Goal: Transaction & Acquisition: Purchase product/service

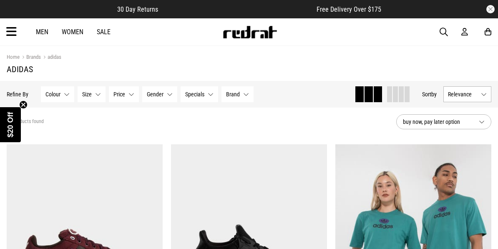
click at [478, 98] on button "Relevance" at bounding box center [468, 94] width 48 height 16
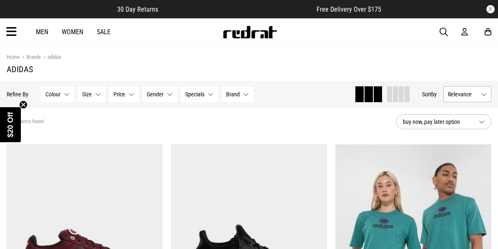
click at [241, 99] on button "Brand None selected" at bounding box center [238, 94] width 32 height 16
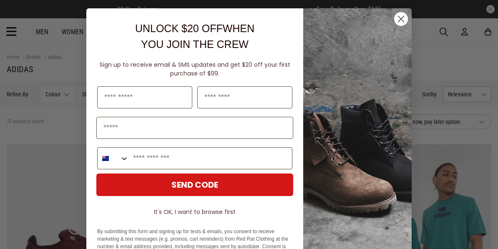
click at [403, 20] on icon "Close dialog" at bounding box center [402, 19] width 6 height 6
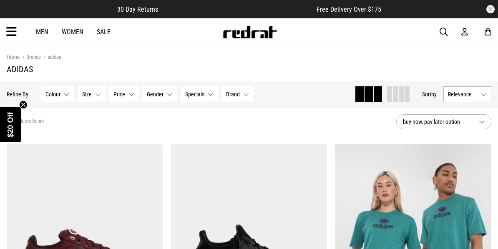
click at [126, 95] on button "Price None selected" at bounding box center [124, 94] width 30 height 16
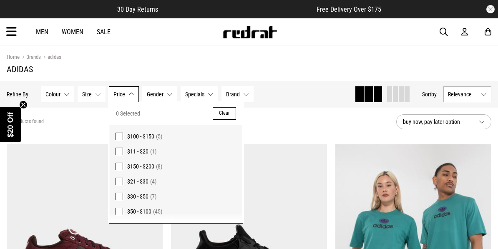
click at [120, 181] on span at bounding box center [120, 182] width 8 height 8
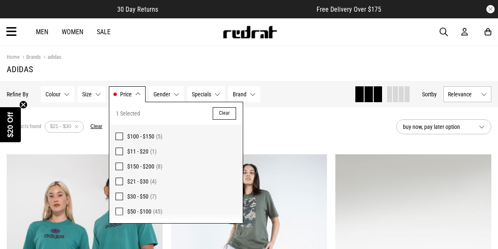
click at [312, 133] on div "4 products found Active Filters $21 - $30 Clear" at bounding box center [198, 126] width 383 height 25
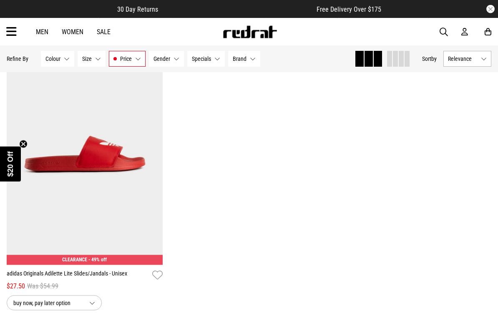
scroll to position [389, 0]
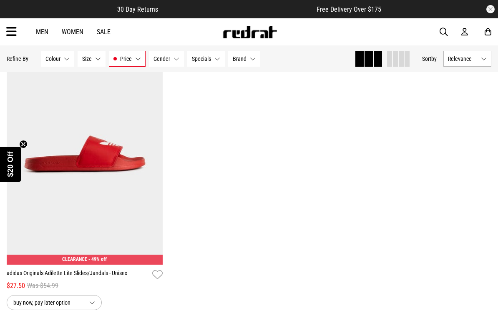
click at [131, 63] on button "Price $21 - $30" at bounding box center [127, 59] width 37 height 16
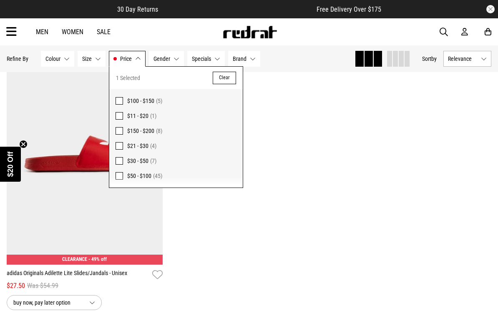
click at [119, 117] on span at bounding box center [120, 116] width 8 height 8
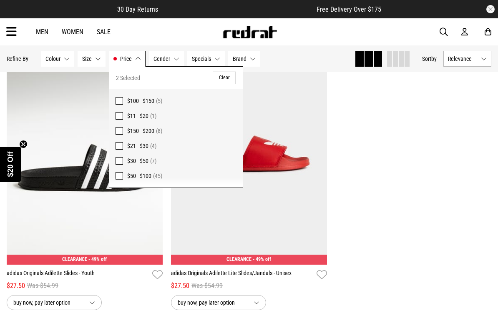
click at [123, 162] on label "$30 - $50 (7)" at bounding box center [176, 161] width 134 height 15
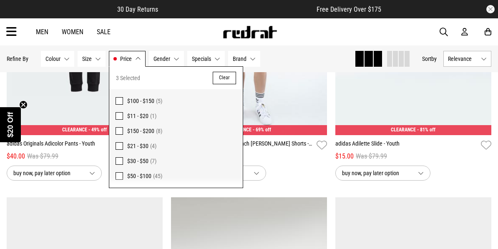
scroll to position [795, 0]
